Goal: Information Seeking & Learning: Learn about a topic

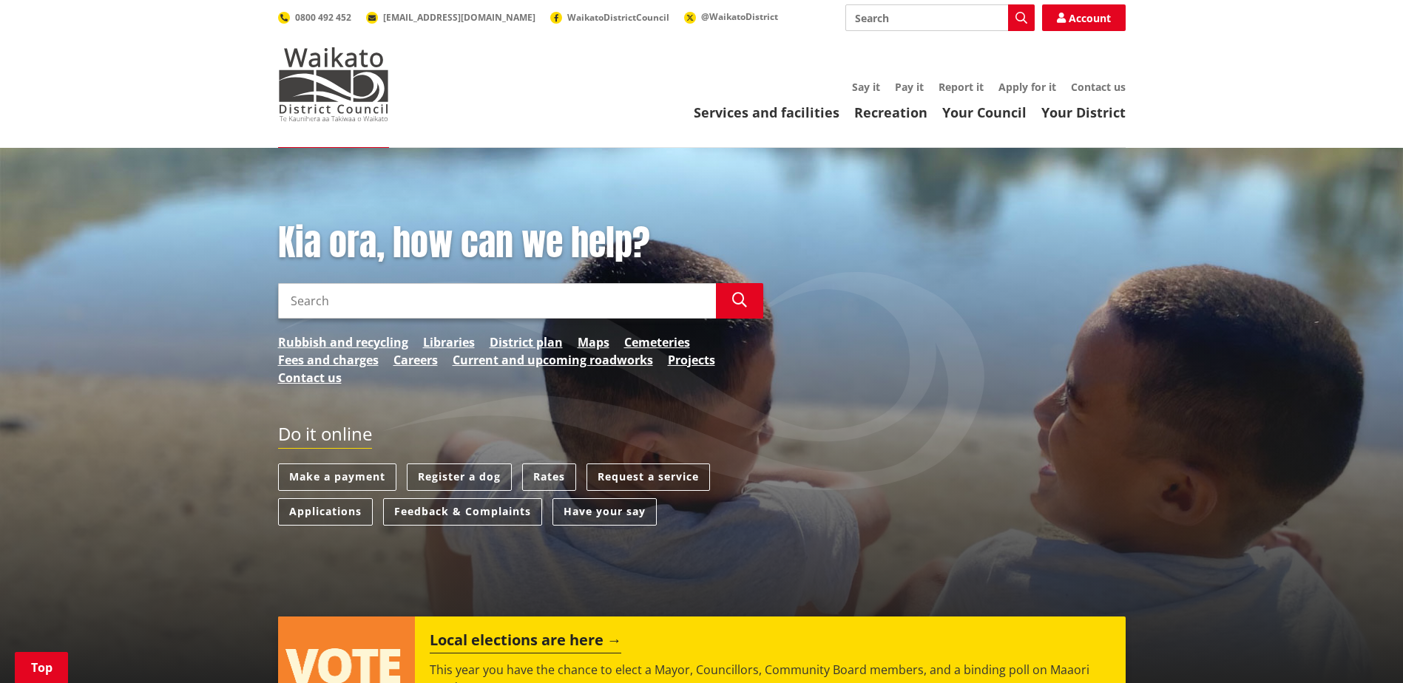
scroll to position [222, 0]
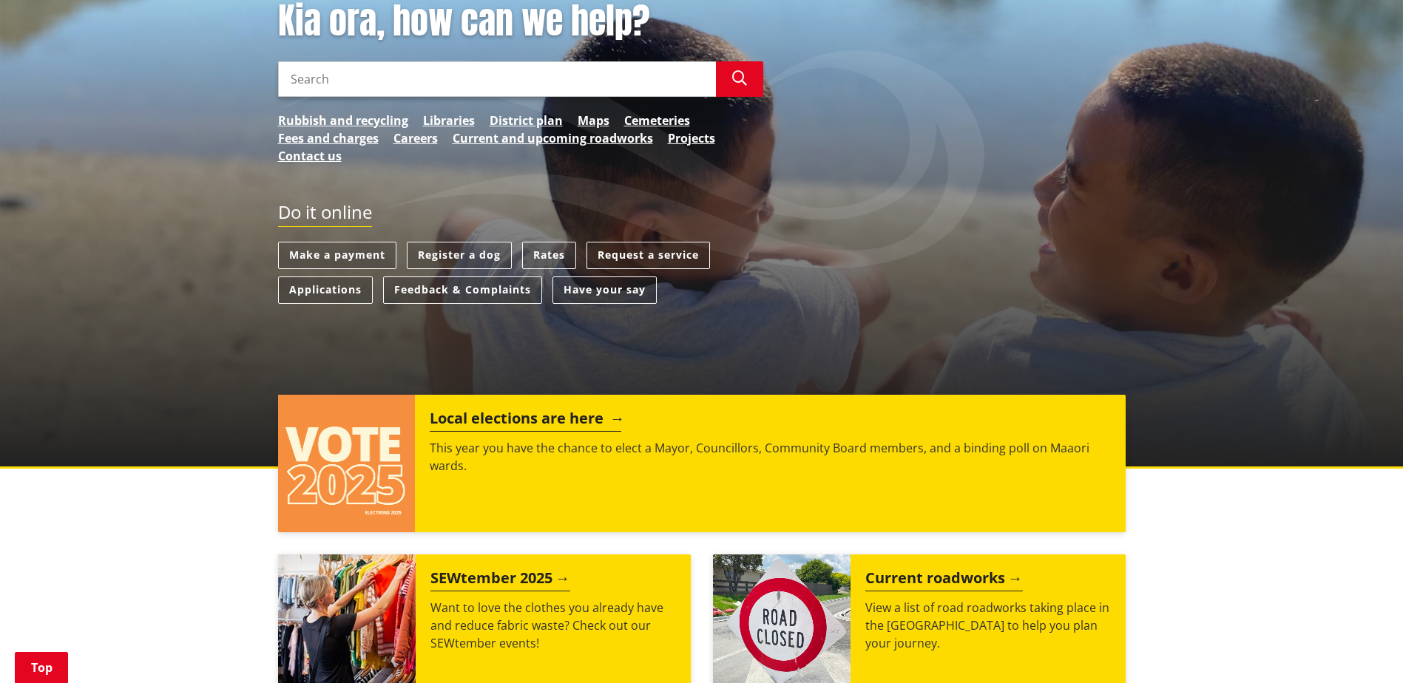
click at [566, 451] on p "This year you have the chance to elect a Mayor, Councillors, Community Board me…" at bounding box center [770, 456] width 680 height 35
click at [563, 414] on h2 "Local elections are here" at bounding box center [525, 421] width 191 height 22
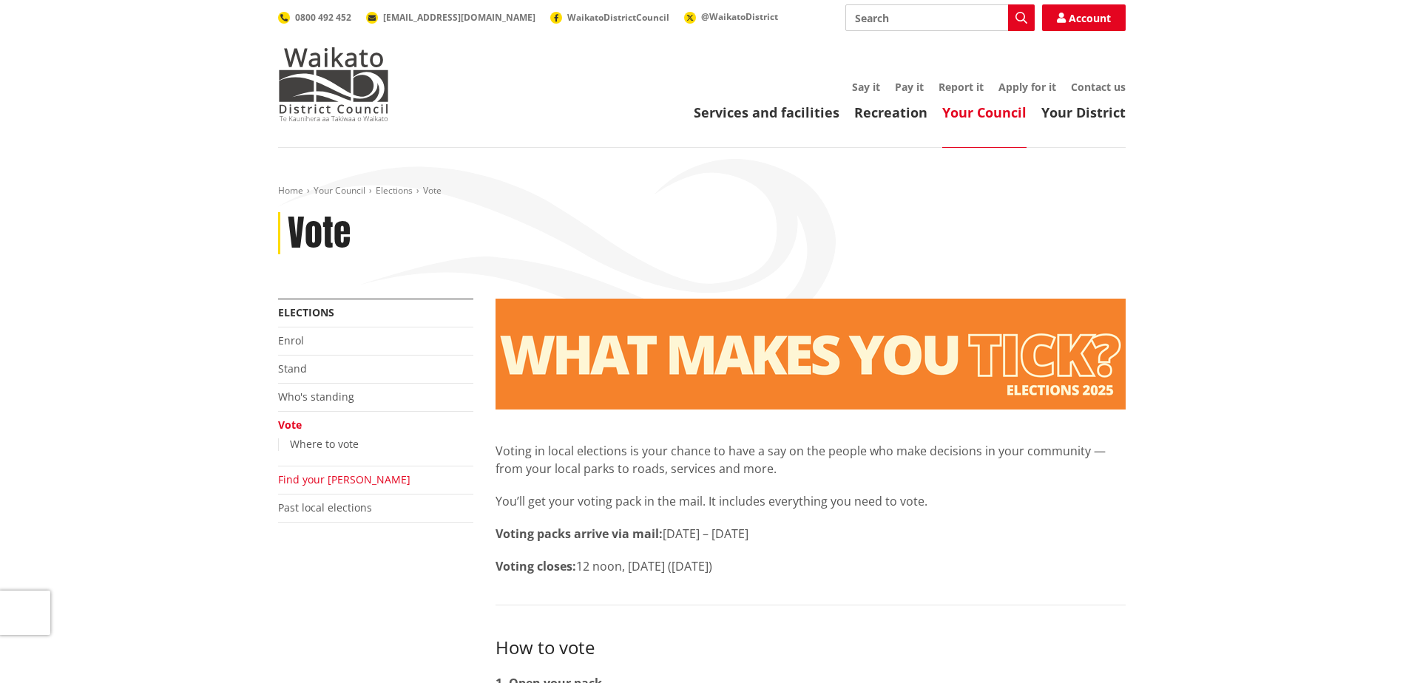
click at [326, 476] on link "Find your [PERSON_NAME]" at bounding box center [344, 479] width 132 height 14
click at [339, 393] on link "Who's standing" at bounding box center [316, 397] width 76 height 14
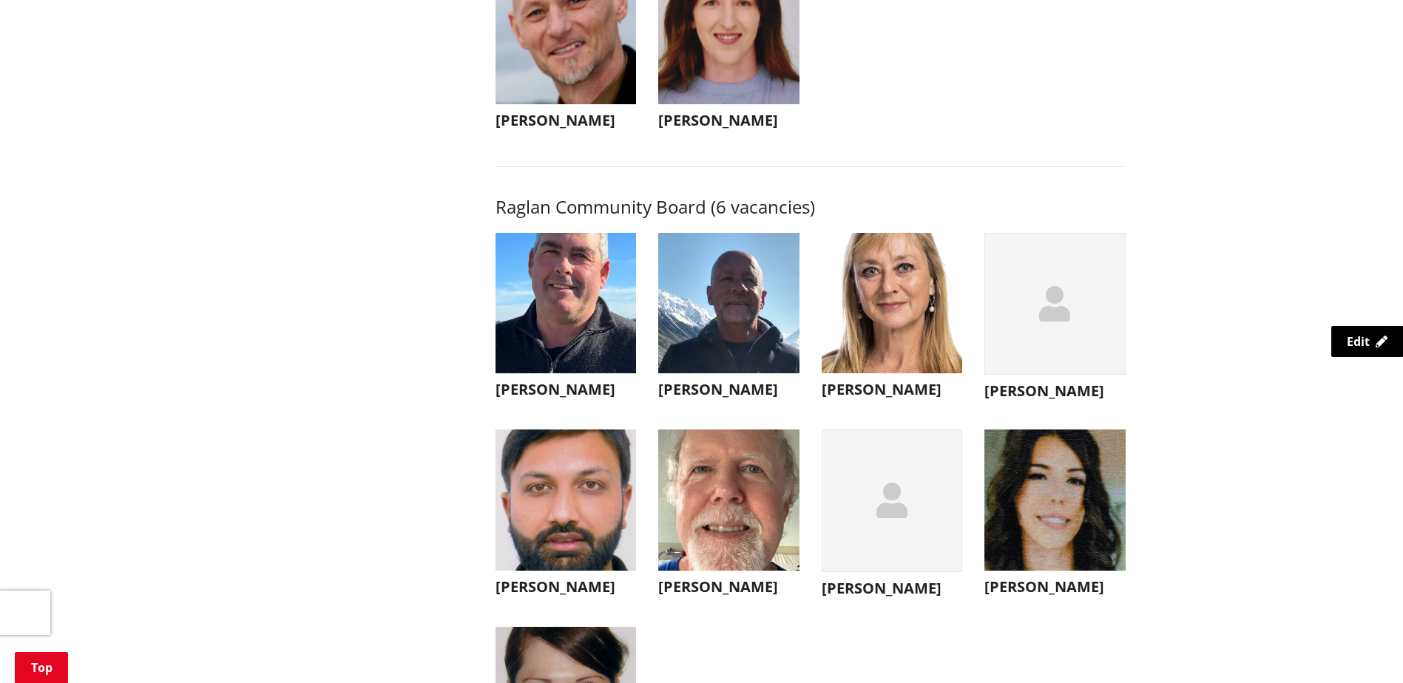
scroll to position [5101, 0]
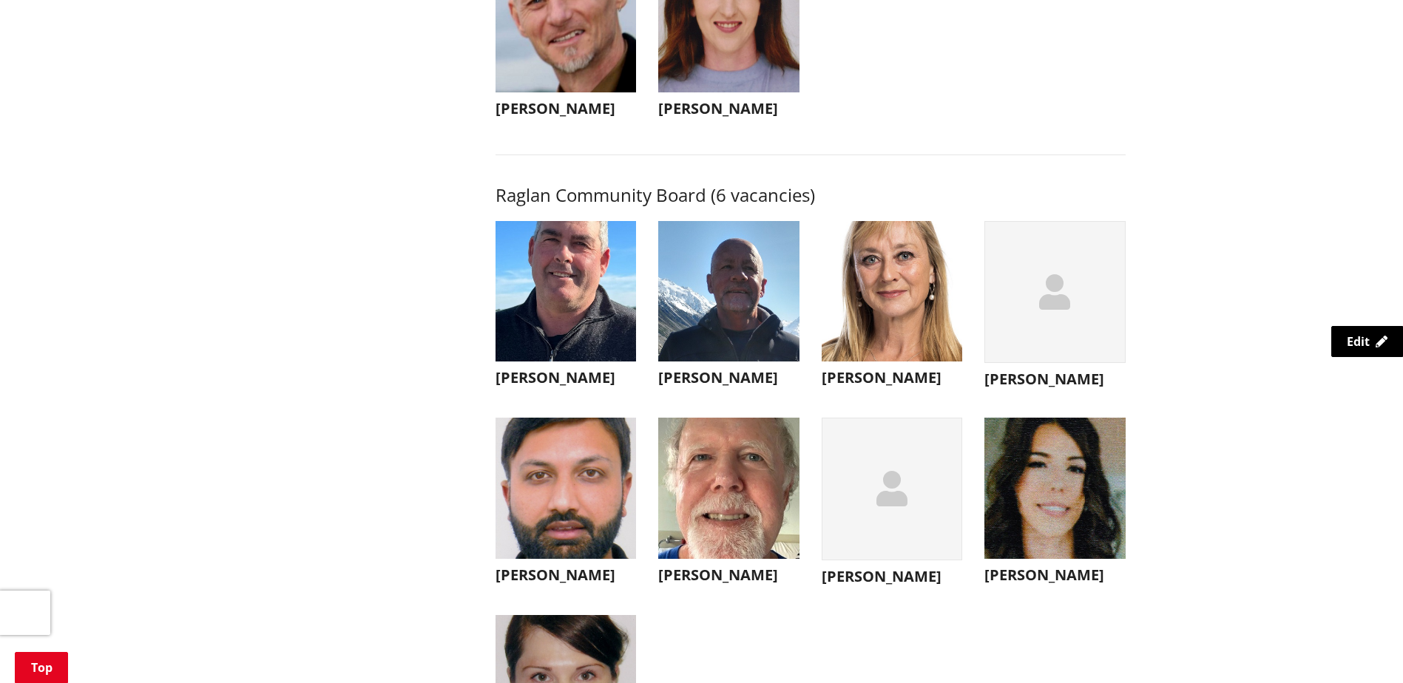
click at [508, 387] on h3 "[PERSON_NAME]" at bounding box center [565, 378] width 141 height 18
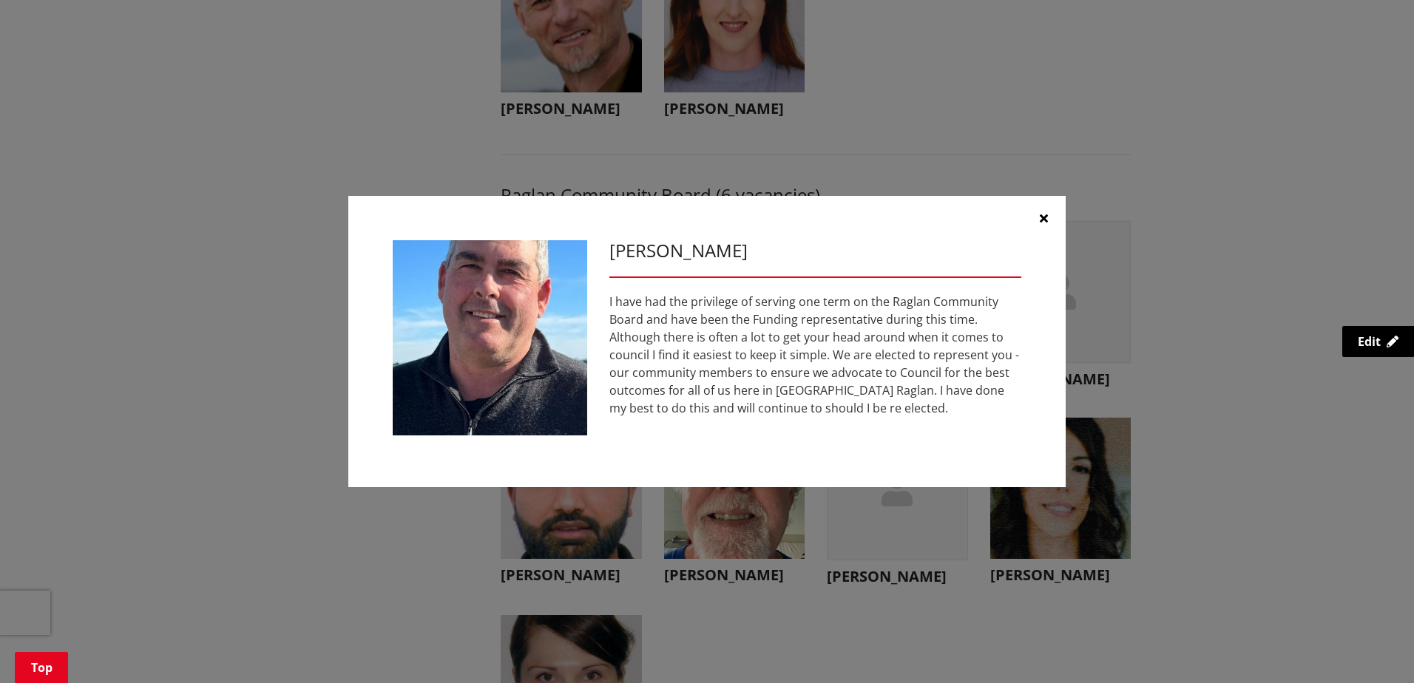
click at [1042, 210] on button "button" at bounding box center [1043, 218] width 44 height 44
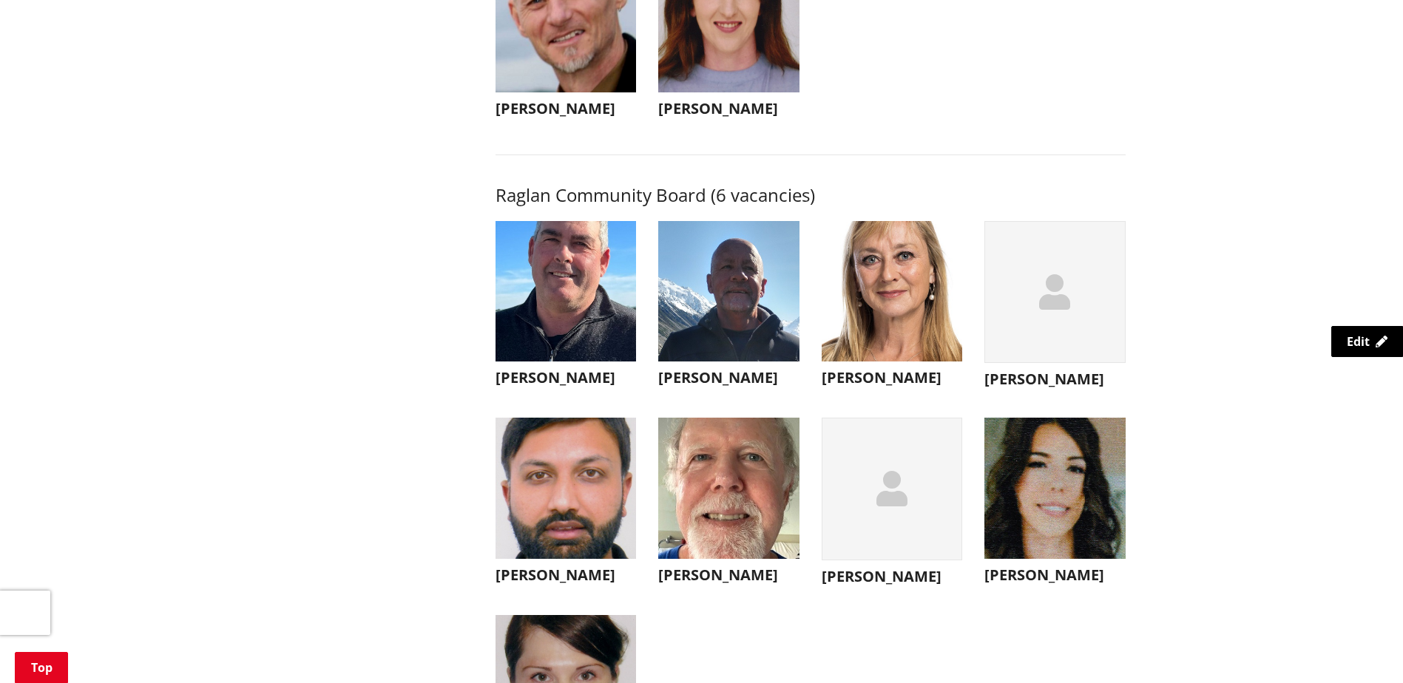
click at [703, 387] on h3 "[PERSON_NAME]" at bounding box center [728, 378] width 141 height 18
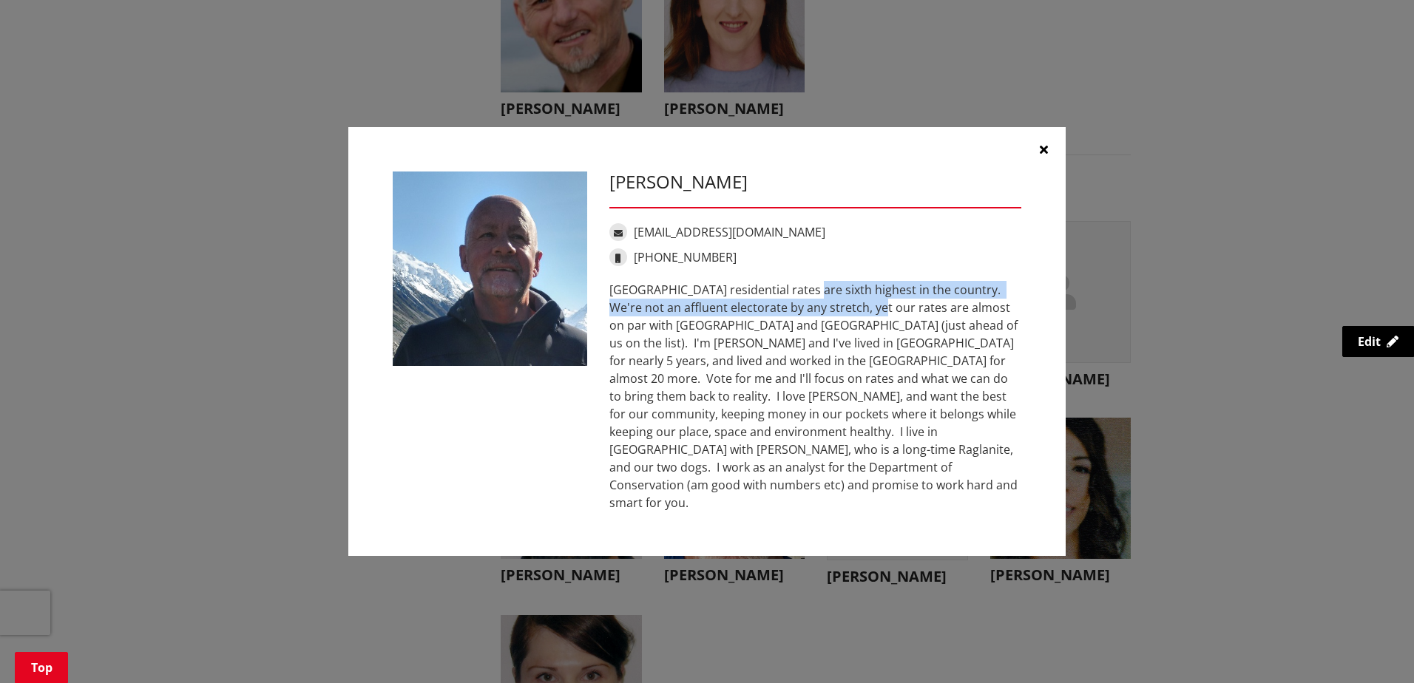
drag, startPoint x: 733, startPoint y: 305, endPoint x: 774, endPoint y: 310, distance: 40.9
click at [774, 310] on div "[GEOGRAPHIC_DATA] residential rates are sixth highest in the country. We're not…" at bounding box center [815, 396] width 412 height 231
drag, startPoint x: 774, startPoint y: 310, endPoint x: 747, endPoint y: 301, distance: 28.8
click at [747, 301] on div "[GEOGRAPHIC_DATA] residential rates are sixth highest in the country. We're not…" at bounding box center [815, 396] width 412 height 231
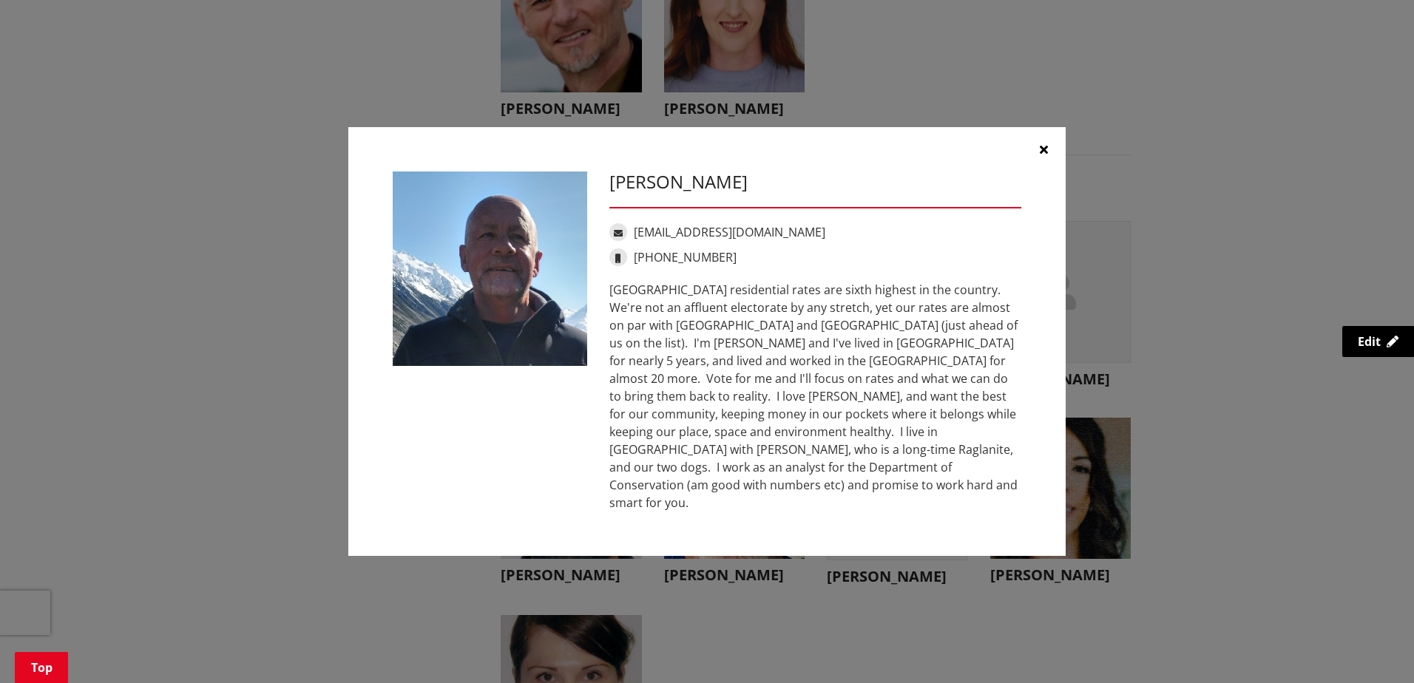
click at [584, 435] on div "[PERSON_NAME] [EMAIL_ADDRESS][DOMAIN_NAME] [PHONE_NUMBER]" at bounding box center [707, 342] width 651 height 341
click at [1031, 154] on button "button" at bounding box center [1043, 149] width 44 height 44
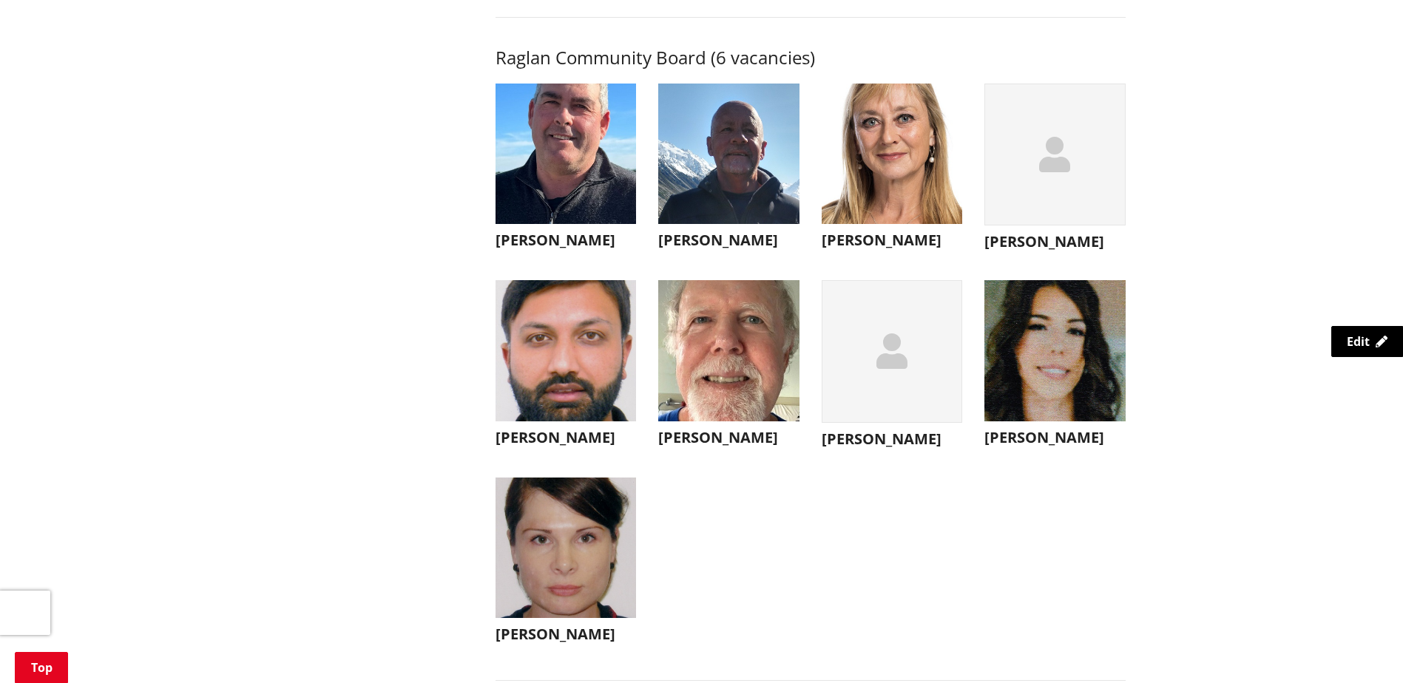
scroll to position [5249, 0]
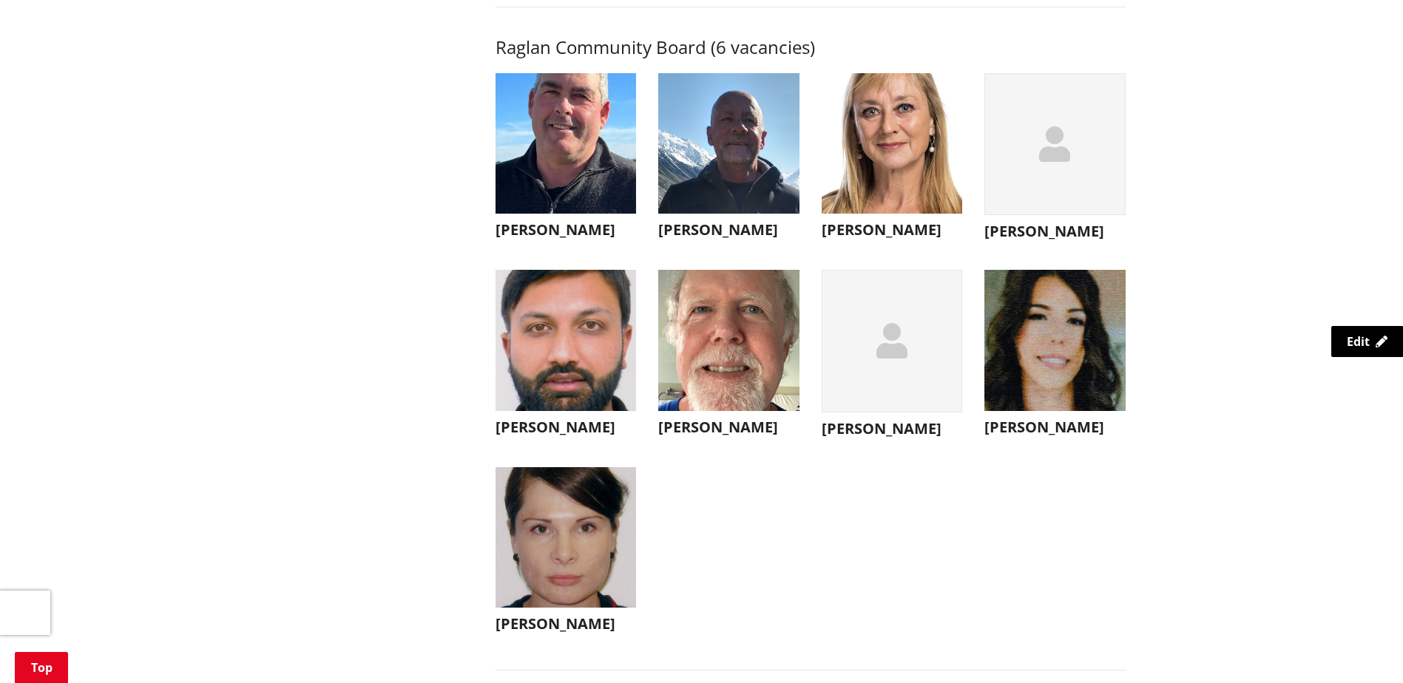
click at [1035, 240] on h3 "[PERSON_NAME]" at bounding box center [1054, 232] width 141 height 18
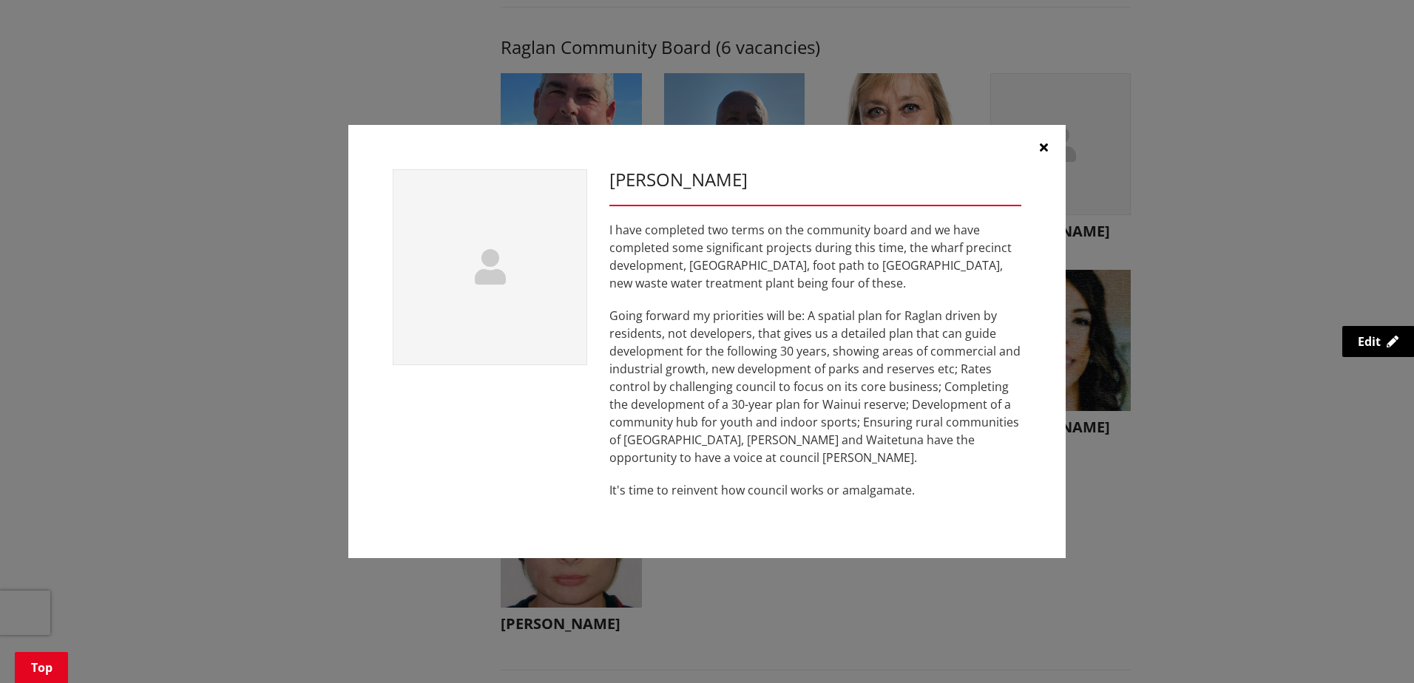
click at [1045, 148] on icon "button" at bounding box center [1044, 147] width 8 height 12
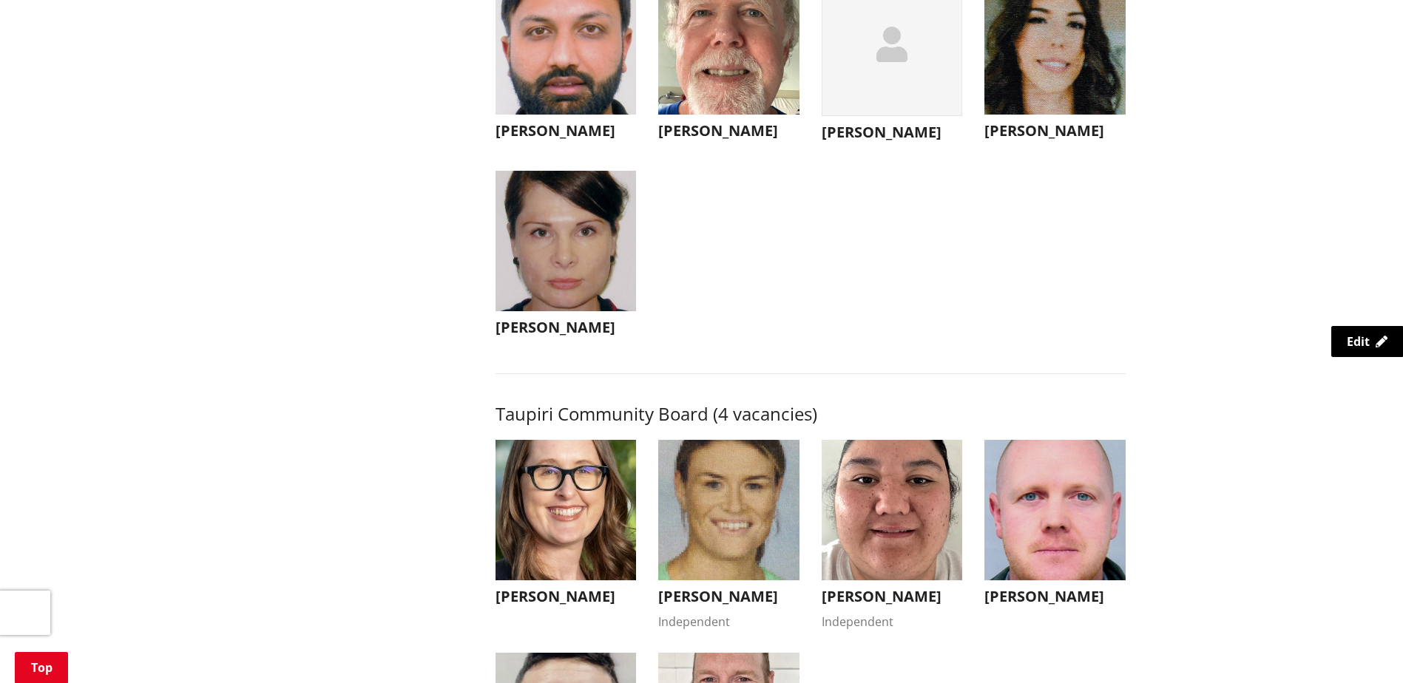
scroll to position [5545, 0]
click at [745, 140] on h3 "[PERSON_NAME]" at bounding box center [728, 132] width 141 height 18
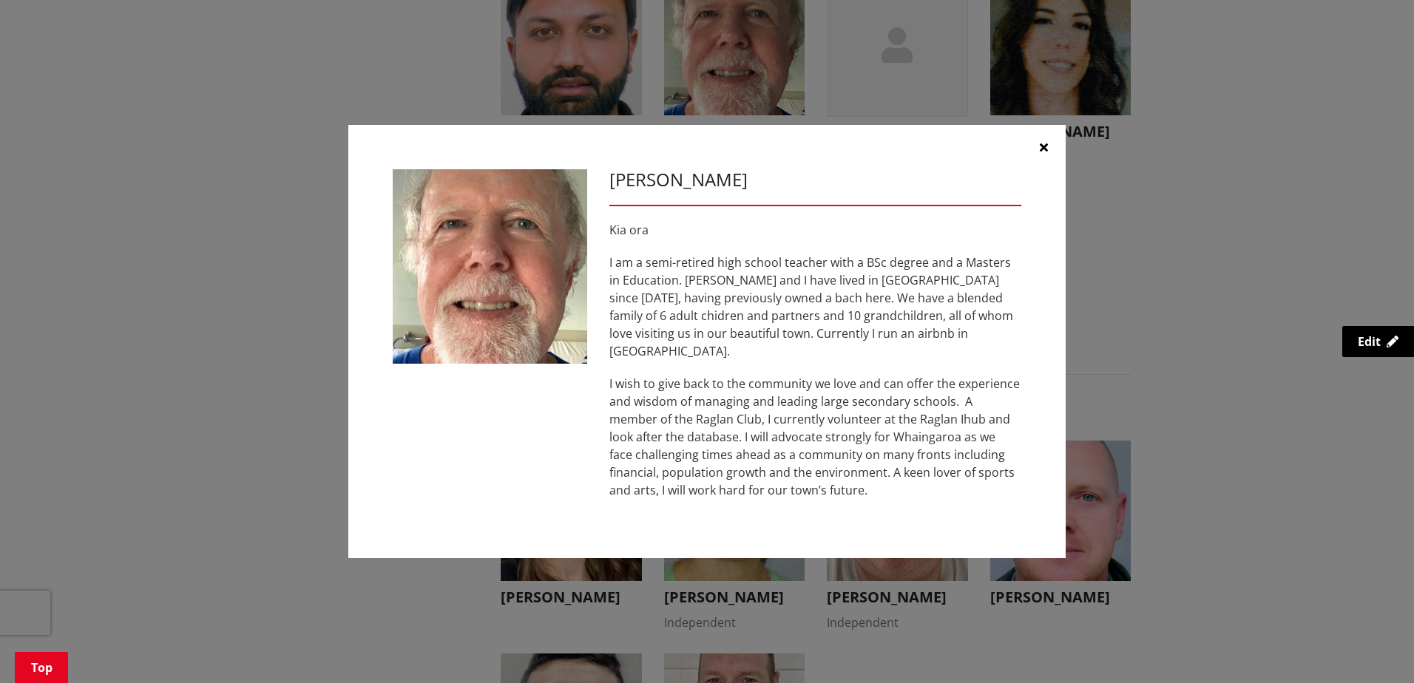
click at [1037, 158] on button "button" at bounding box center [1043, 147] width 44 height 44
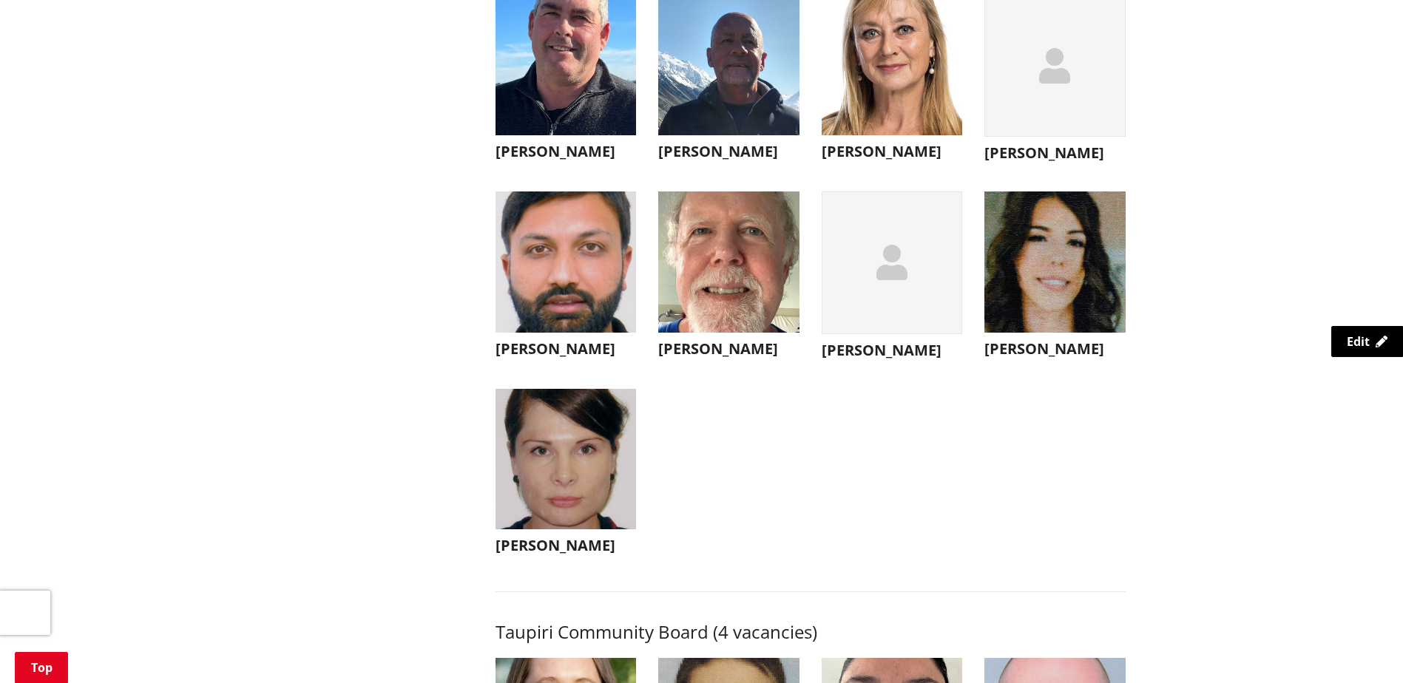
scroll to position [5323, 0]
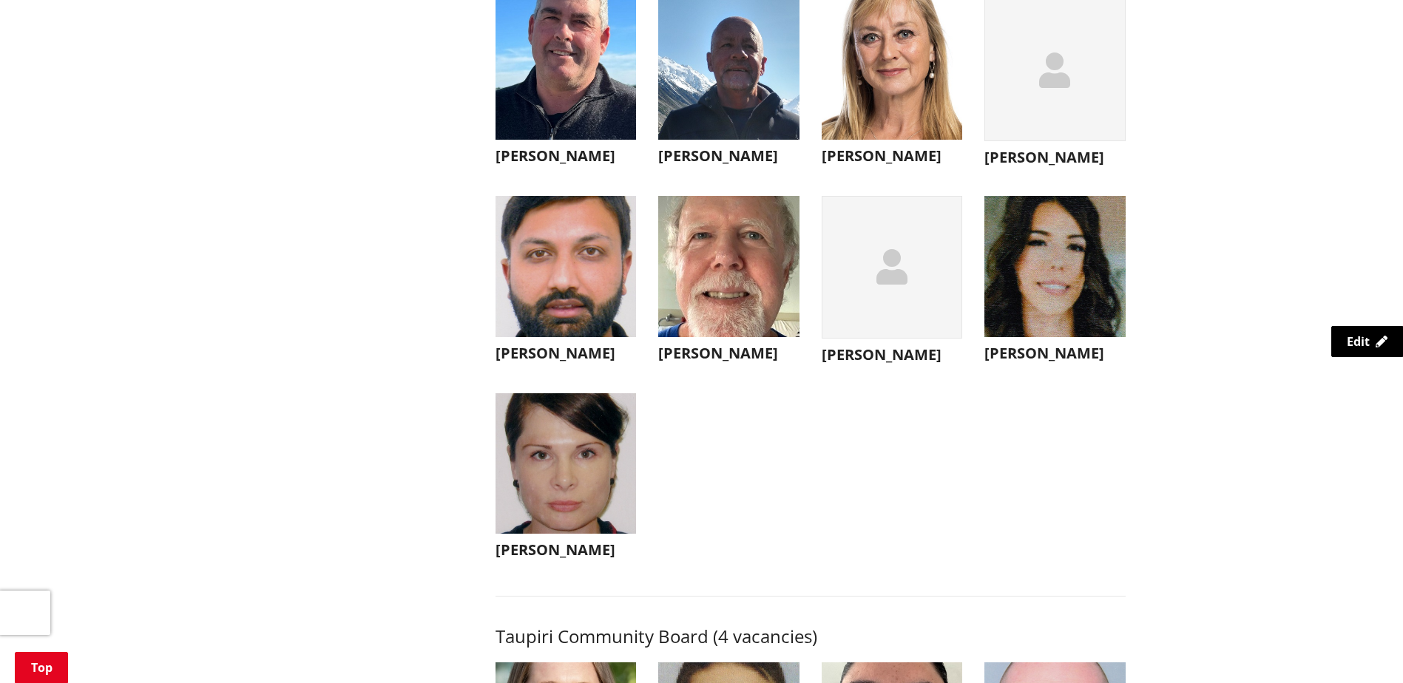
click at [538, 165] on h3 "[PERSON_NAME]" at bounding box center [565, 156] width 141 height 18
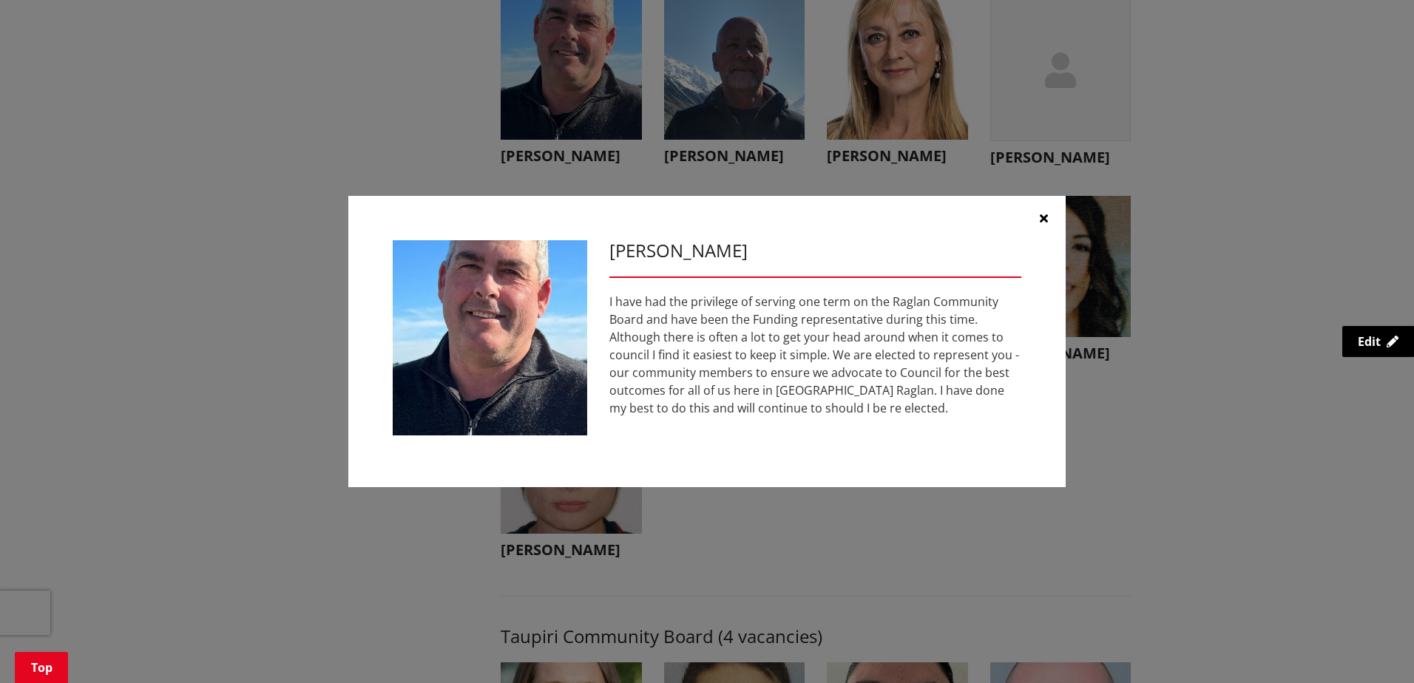
click at [1040, 214] on icon "button" at bounding box center [1044, 218] width 8 height 12
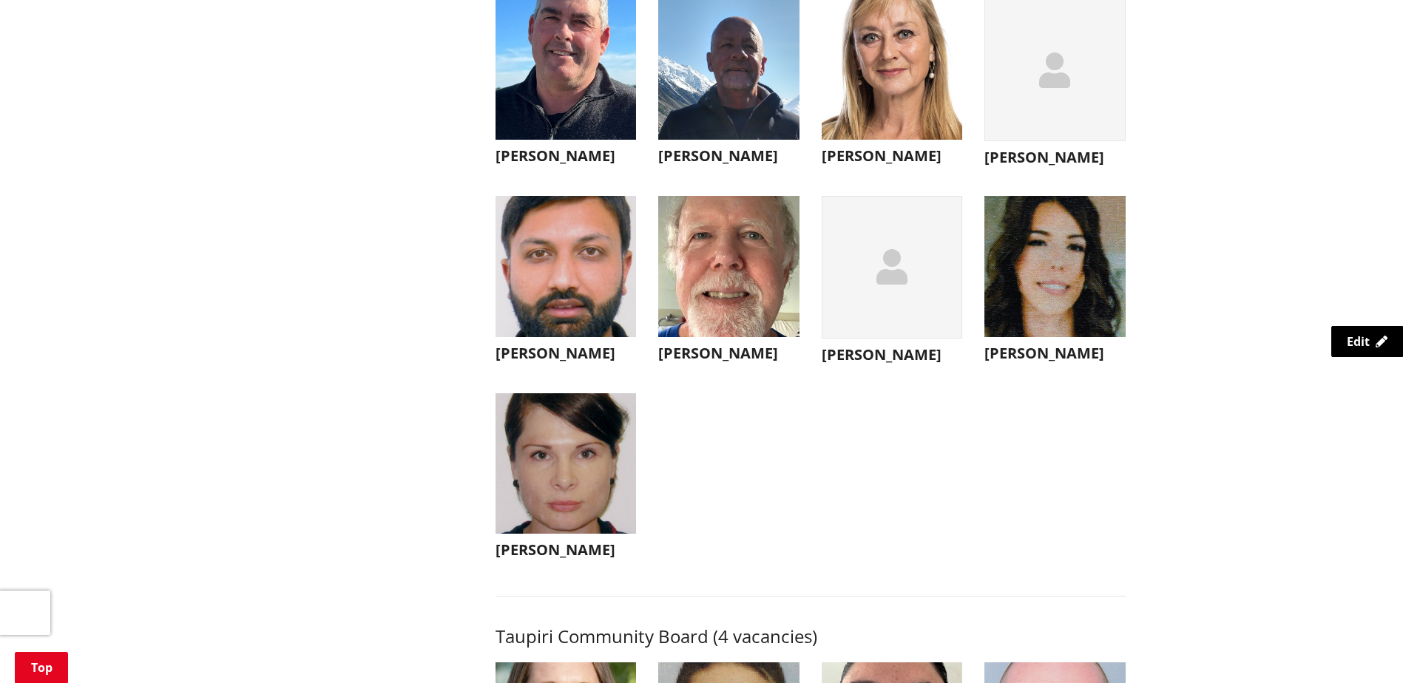
click at [1052, 362] on h3 "[PERSON_NAME]" at bounding box center [1054, 354] width 141 height 18
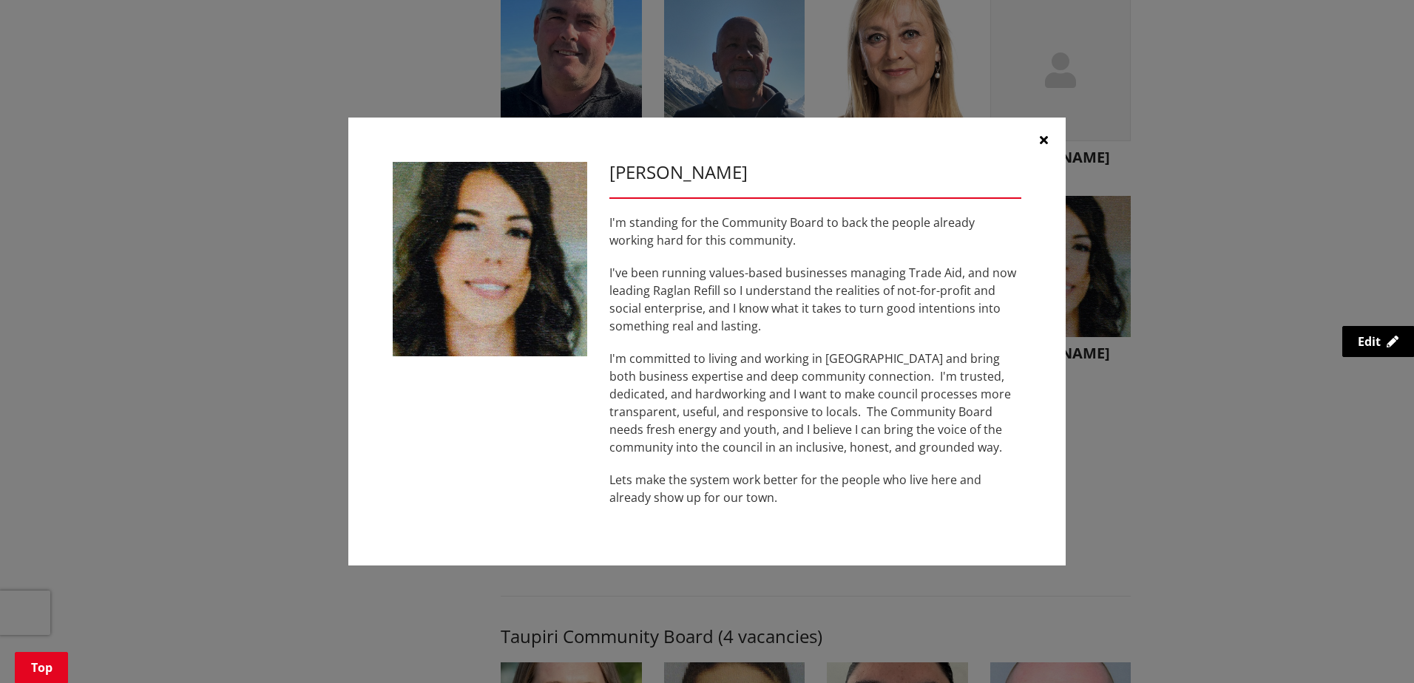
click at [1028, 135] on button "button" at bounding box center [1043, 140] width 44 height 44
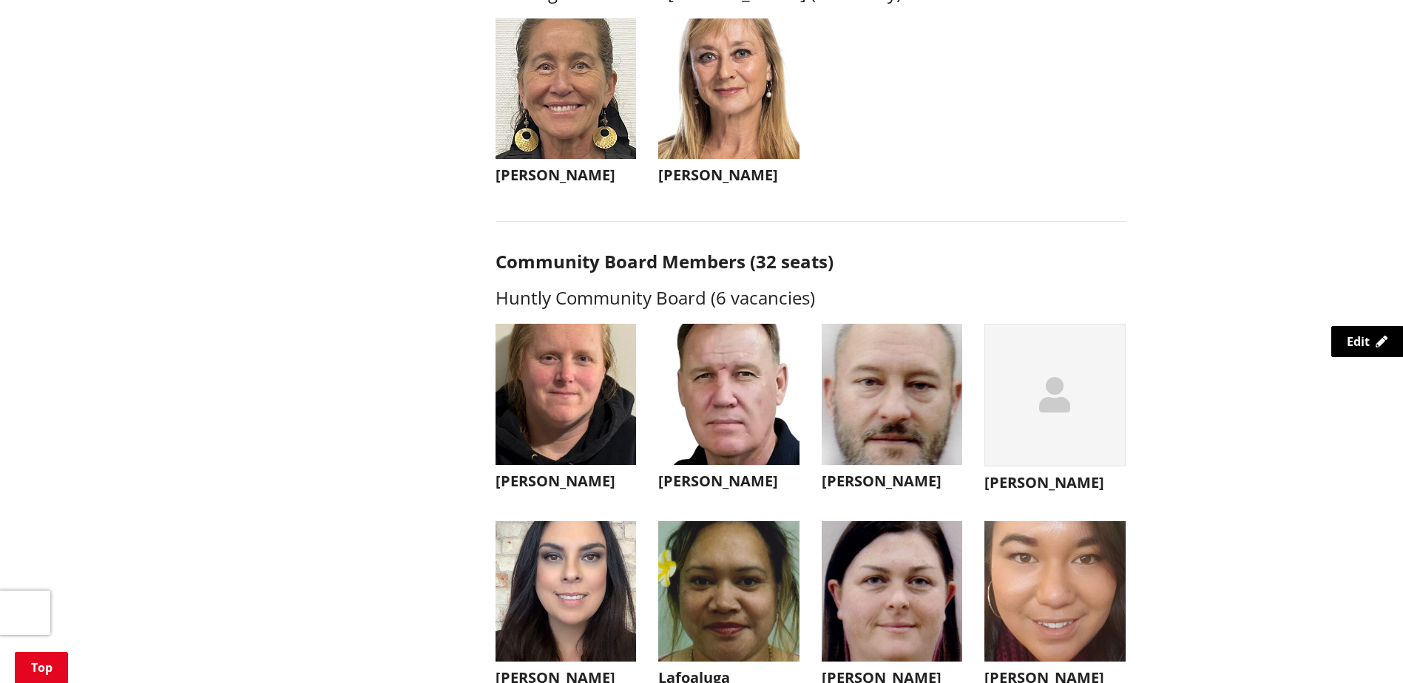
scroll to position [3549, 0]
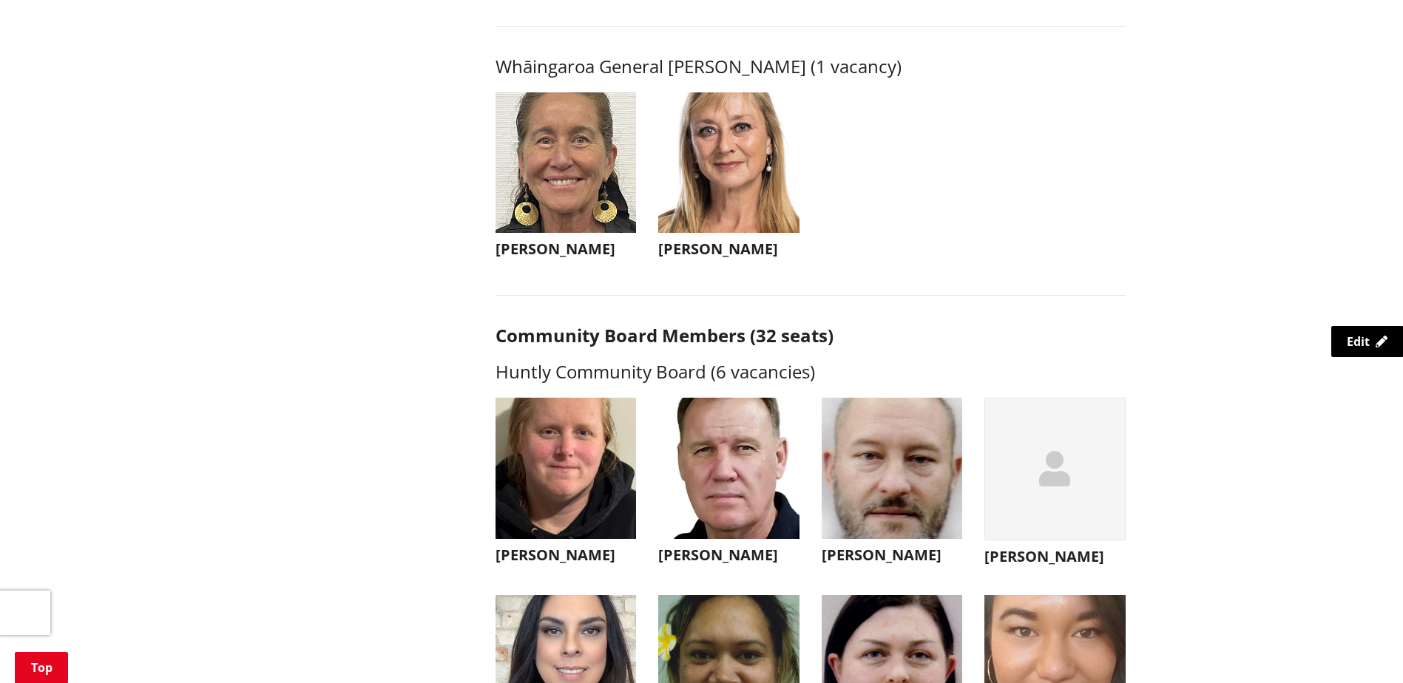
click at [736, 258] on h3 "[PERSON_NAME]" at bounding box center [728, 249] width 141 height 18
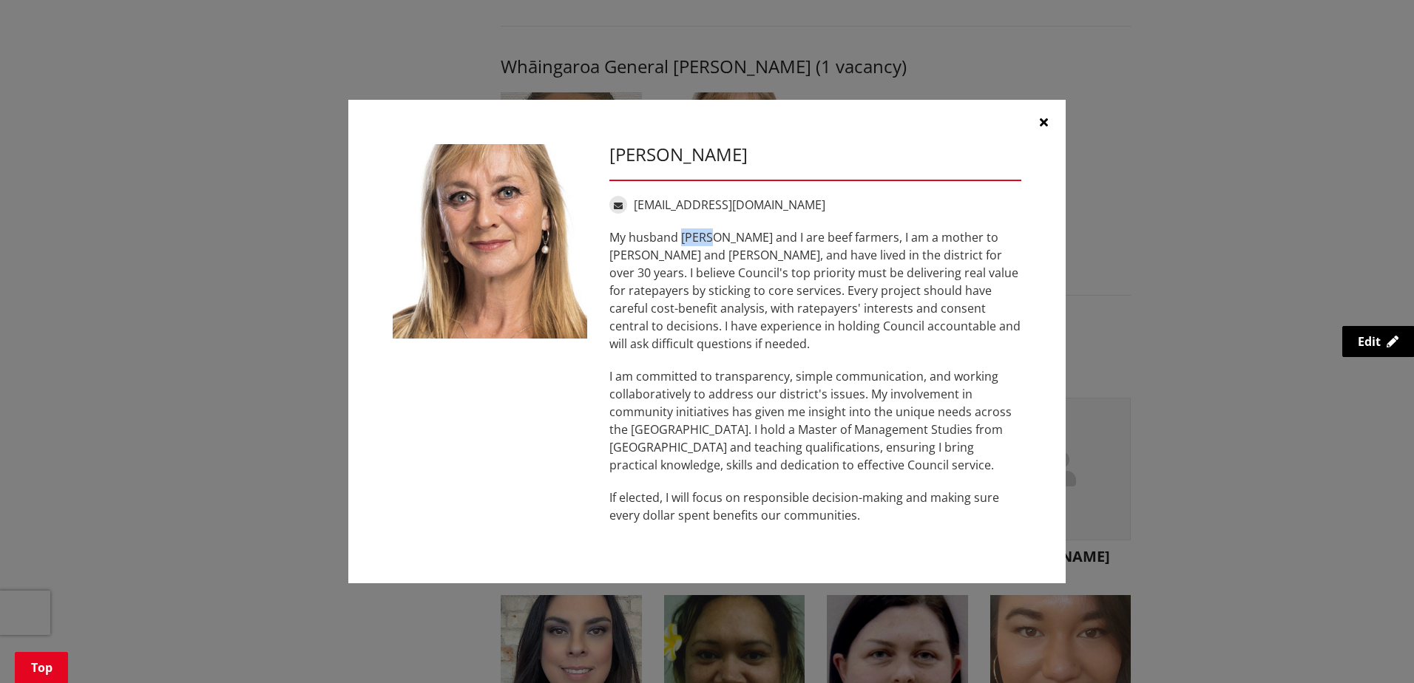
drag, startPoint x: 682, startPoint y: 247, endPoint x: 712, endPoint y: 249, distance: 30.4
click at [712, 249] on p "My husband [PERSON_NAME] and I are beef farmers, I am a mother to [PERSON_NAME]…" at bounding box center [815, 290] width 412 height 124
click at [1041, 128] on icon "button" at bounding box center [1044, 122] width 8 height 12
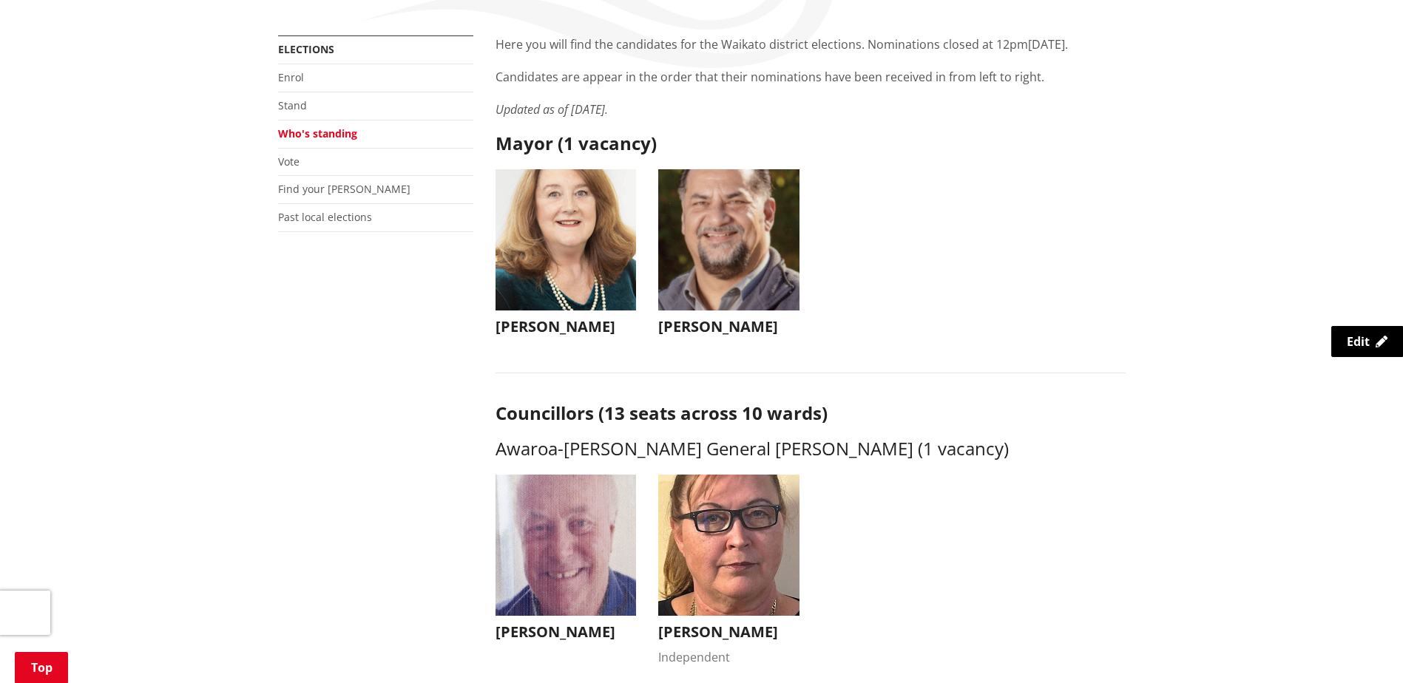
scroll to position [296, 0]
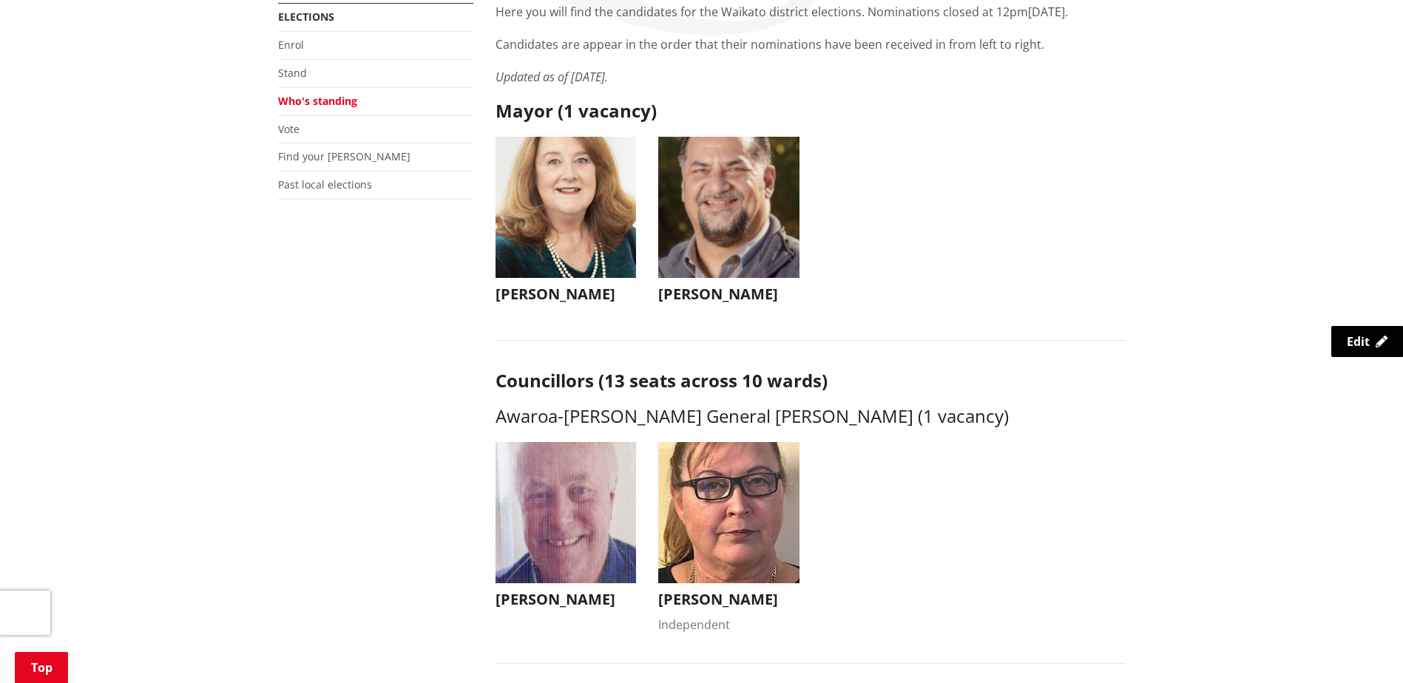
click at [546, 288] on h3 "[PERSON_NAME]" at bounding box center [565, 294] width 141 height 18
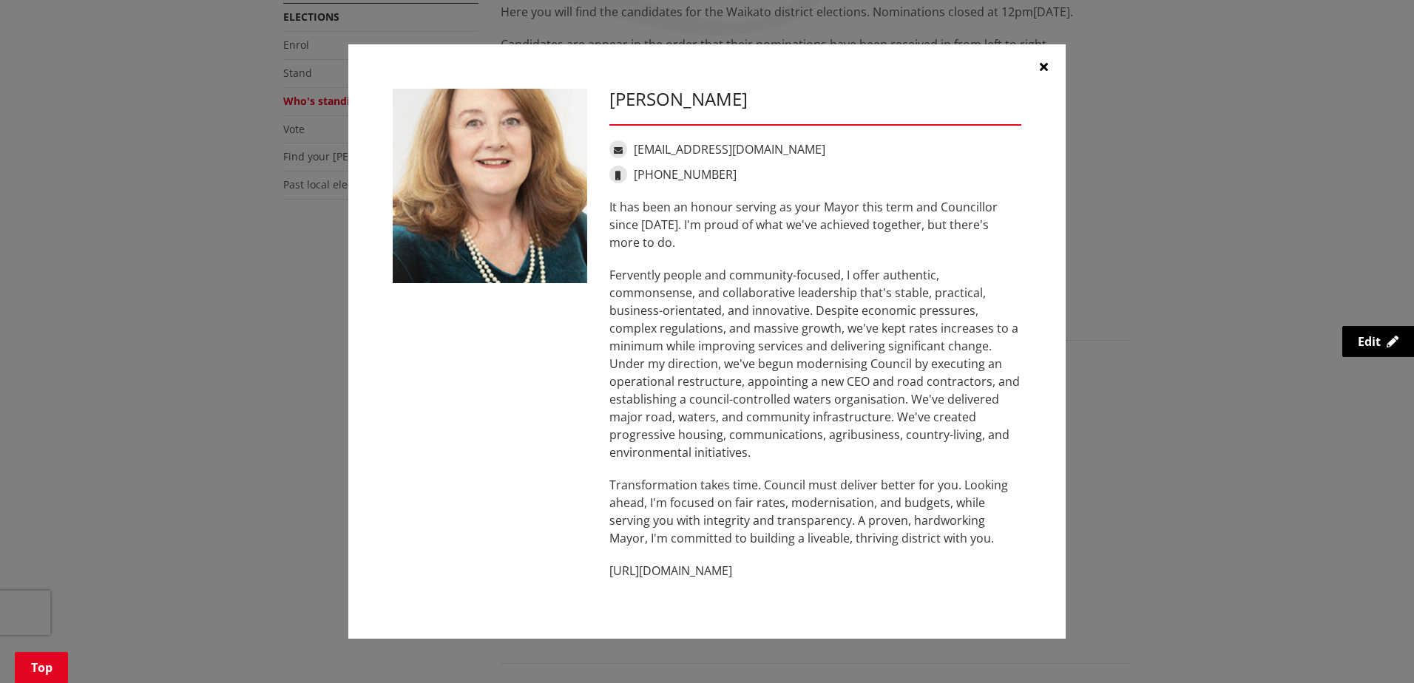
click at [1047, 61] on icon "button" at bounding box center [1044, 67] width 8 height 12
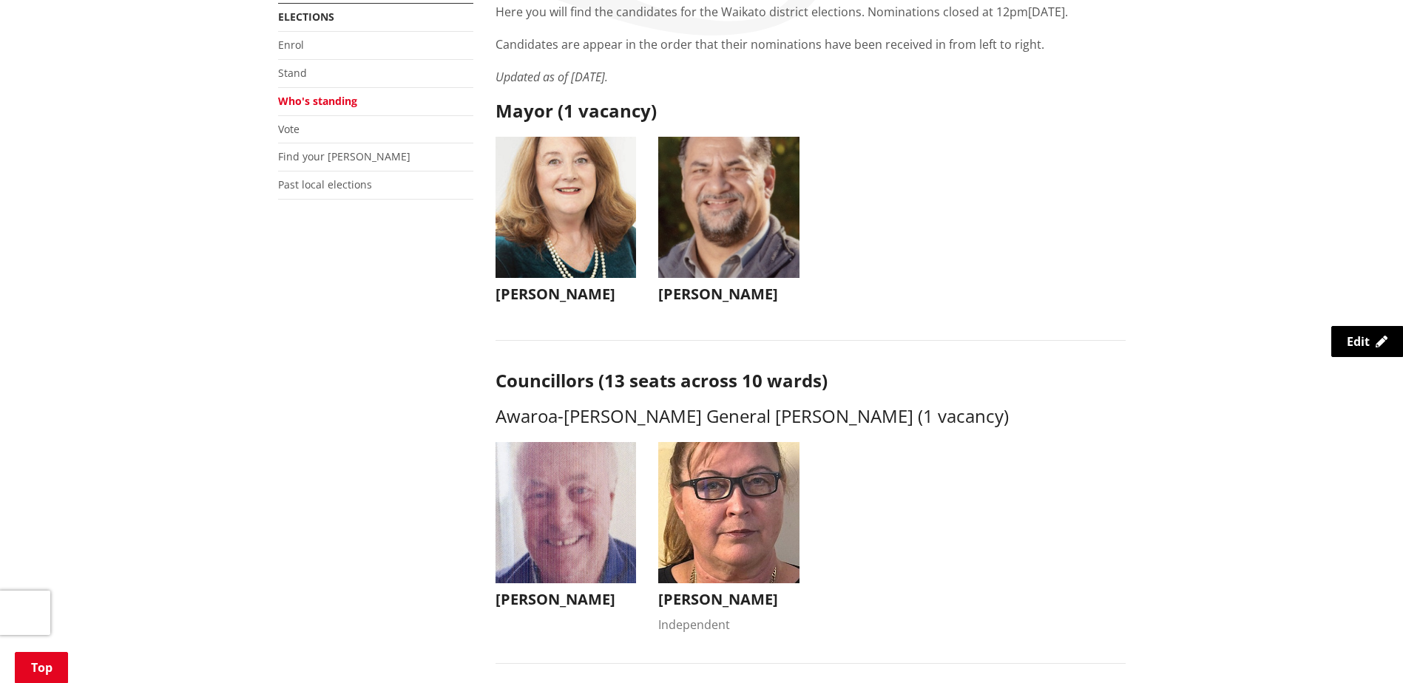
click at [696, 295] on h3 "[PERSON_NAME]" at bounding box center [728, 294] width 141 height 18
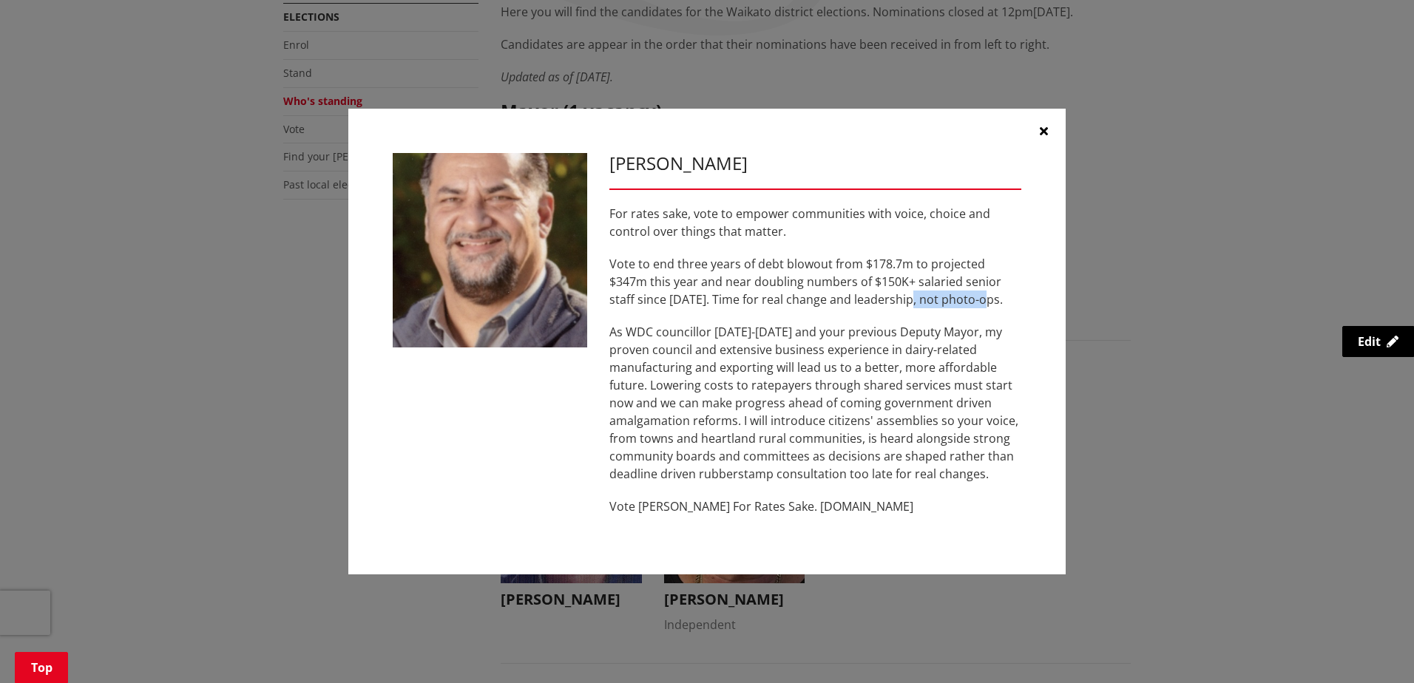
drag, startPoint x: 983, startPoint y: 296, endPoint x: 908, endPoint y: 299, distance: 75.5
click at [908, 299] on p "Vote to end three years of debt blowout from $178.7m to projected $347m this ye…" at bounding box center [815, 281] width 412 height 53
drag, startPoint x: 908, startPoint y: 299, endPoint x: 827, endPoint y: 132, distance: 185.8
click at [827, 132] on div "[PERSON_NAME] For rates sake, vote to empower communities with voice, choice an…" at bounding box center [706, 342] width 717 height 467
click at [1048, 128] on button "button" at bounding box center [1043, 131] width 44 height 44
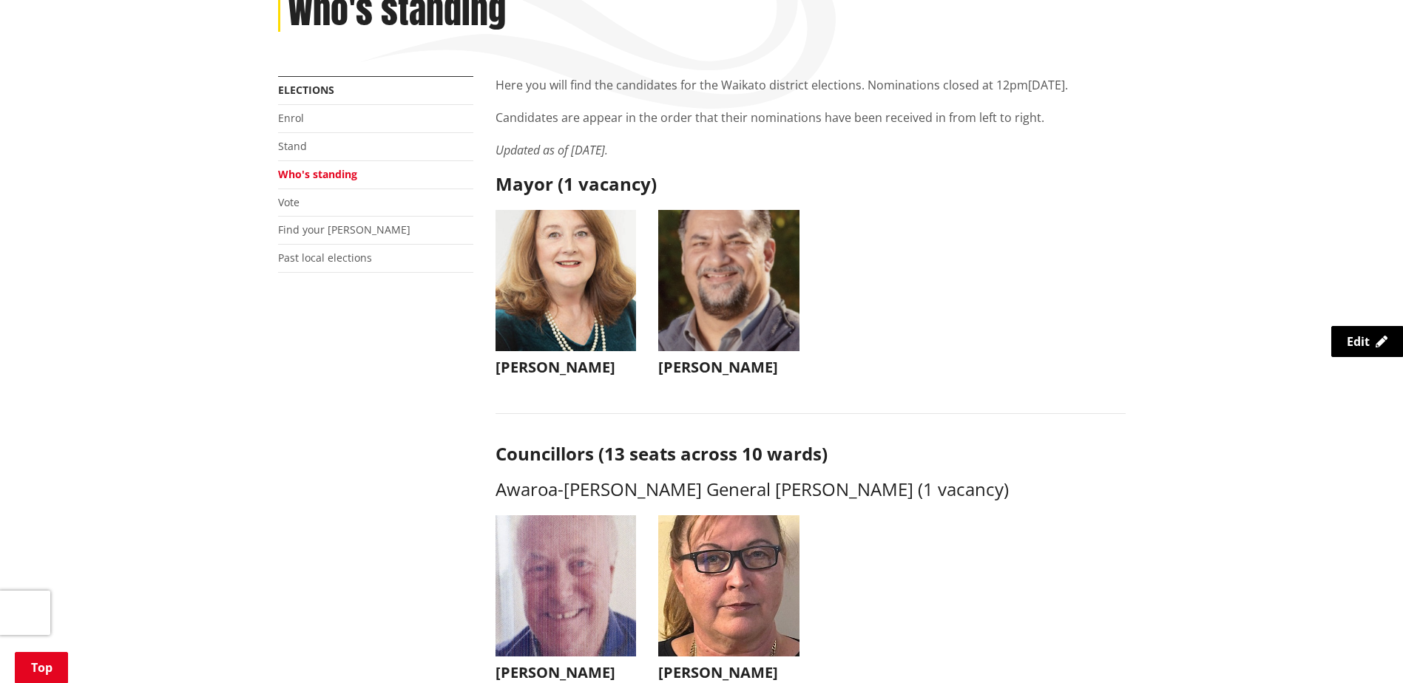
scroll to position [222, 0]
